Goal: Information Seeking & Learning: Check status

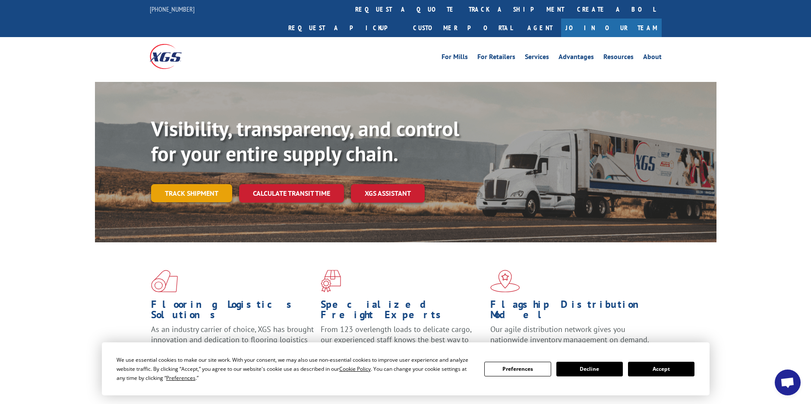
click at [202, 184] on link "Track shipment" at bounding box center [191, 193] width 81 height 18
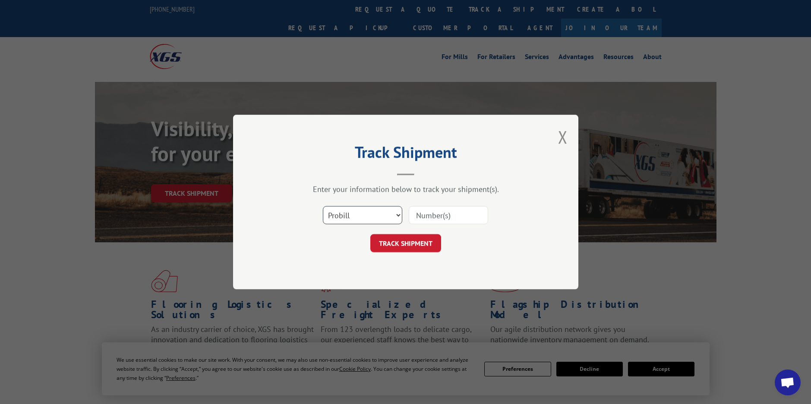
click at [398, 218] on select "Select category... Probill BOL PO" at bounding box center [362, 215] width 79 height 18
select select "bol"
click at [323, 206] on select "Select category... Probill BOL PO" at bounding box center [362, 215] width 79 height 18
click at [446, 215] on input at bounding box center [448, 215] width 79 height 18
type input "6048188"
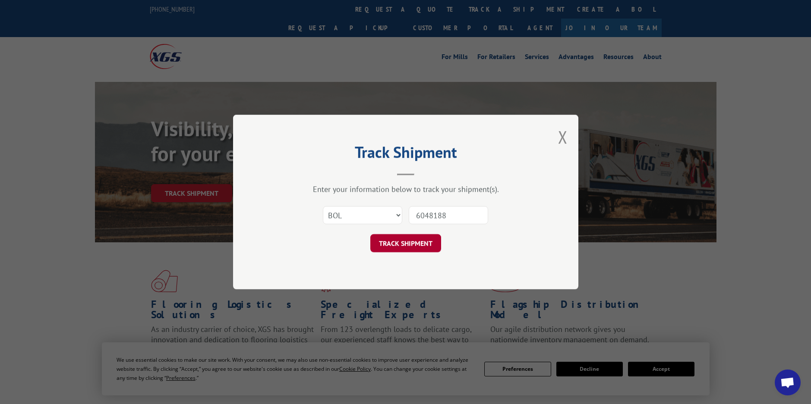
click at [407, 244] on button "TRACK SHIPMENT" at bounding box center [405, 243] width 71 height 18
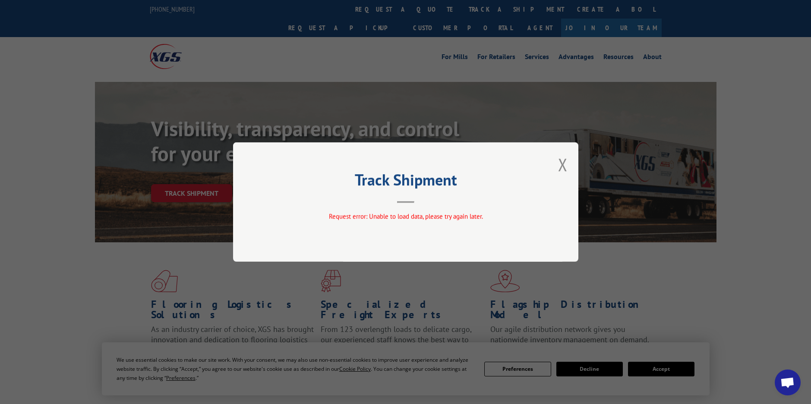
drag, startPoint x: 564, startPoint y: 165, endPoint x: 564, endPoint y: 170, distance: 5.2
click at [564, 168] on button "Close modal" at bounding box center [562, 164] width 9 height 23
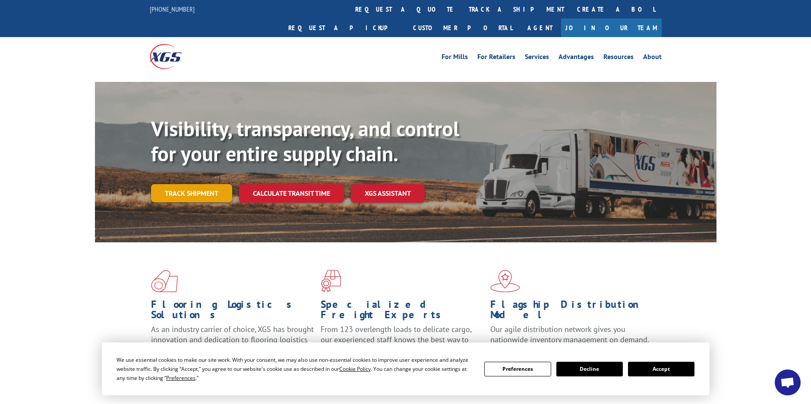
click at [194, 184] on link "Track shipment" at bounding box center [191, 193] width 81 height 18
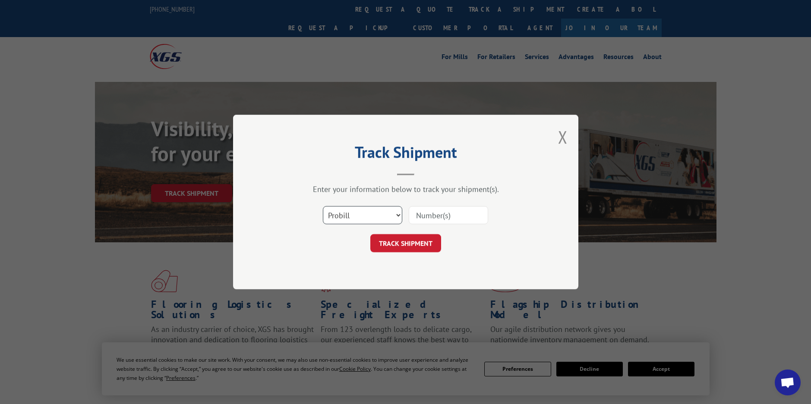
click at [395, 213] on select "Select category... Probill BOL PO" at bounding box center [362, 215] width 79 height 18
select select "bol"
click at [323, 206] on select "Select category... Probill BOL PO" at bounding box center [362, 215] width 79 height 18
click at [417, 218] on input at bounding box center [448, 215] width 79 height 18
type input "6048188"
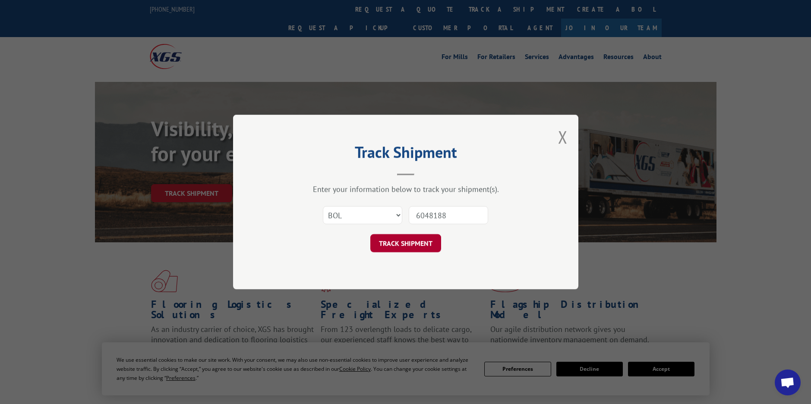
click at [407, 245] on button "TRACK SHIPMENT" at bounding box center [405, 243] width 71 height 18
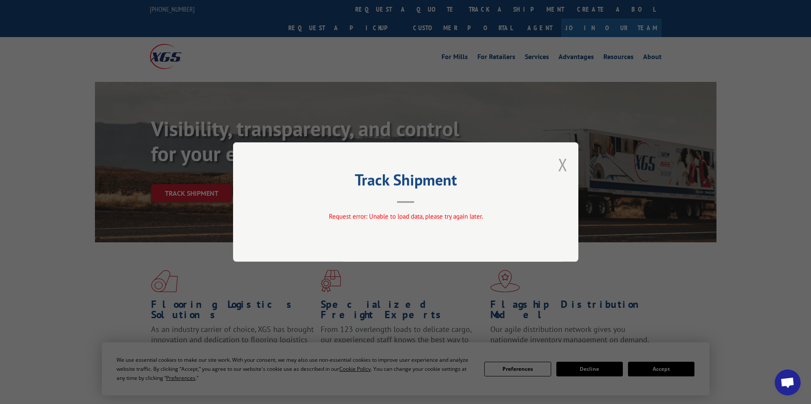
click at [562, 163] on button "Close modal" at bounding box center [562, 164] width 9 height 23
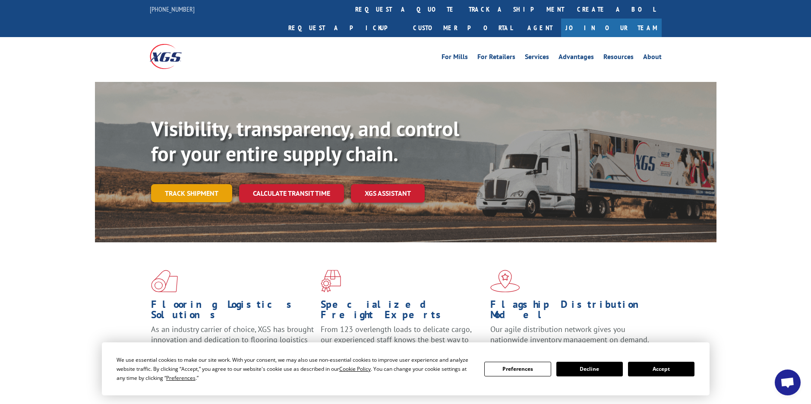
click at [188, 184] on link "Track shipment" at bounding box center [191, 193] width 81 height 18
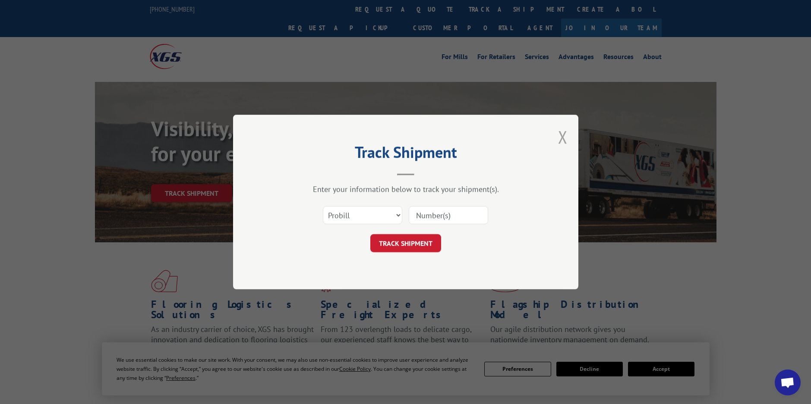
click at [567, 137] on button "Close modal" at bounding box center [562, 137] width 9 height 23
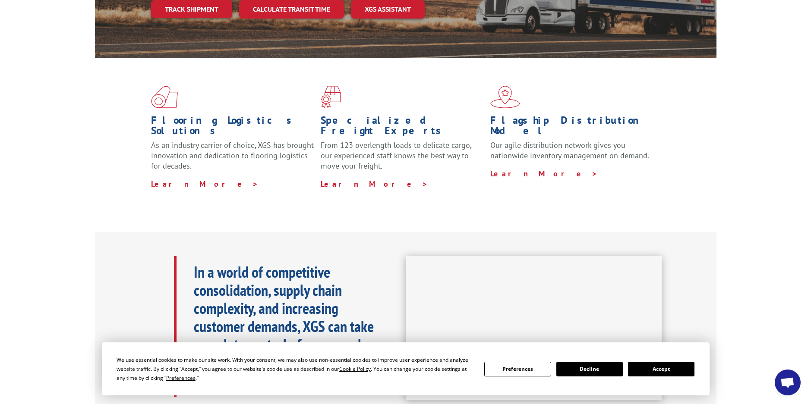
scroll to position [259, 0]
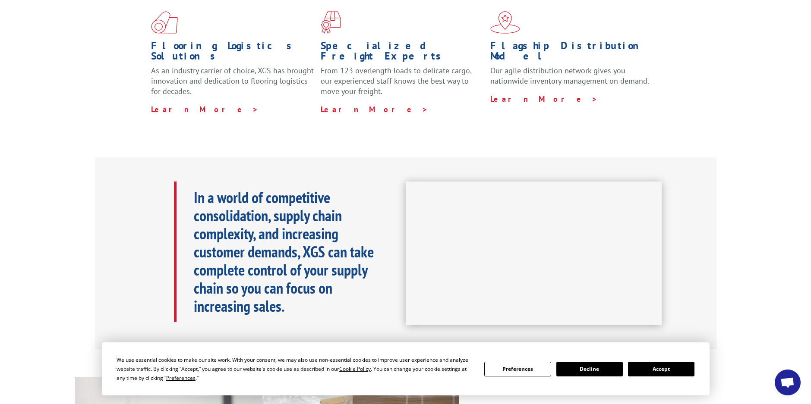
click at [590, 366] on button "Decline" at bounding box center [589, 369] width 66 height 15
